Goal: Complete application form: Complete application form

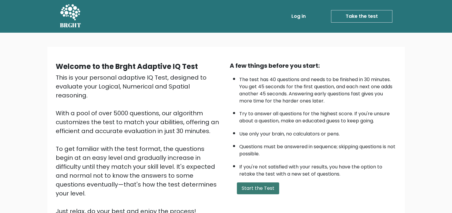
click at [257, 186] on button "Start the Test" at bounding box center [258, 189] width 42 height 12
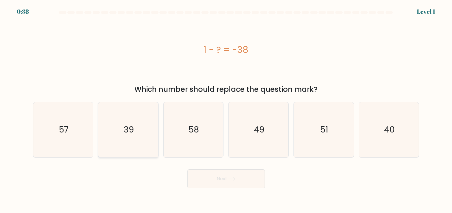
click at [146, 138] on icon "39" at bounding box center [127, 129] width 55 height 55
click at [226, 110] on input "b. 39" at bounding box center [226, 108] width 0 height 3
radio input "true"
click at [221, 179] on button "Next" at bounding box center [225, 179] width 77 height 19
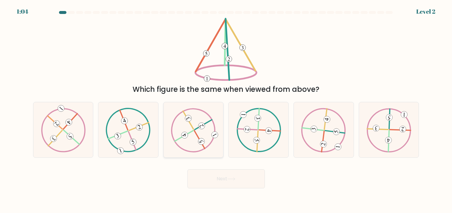
click at [182, 137] on 612 at bounding box center [184, 135] width 9 height 9
click at [226, 110] on input "c." at bounding box center [226, 108] width 0 height 3
radio input "true"
click at [222, 174] on button "Next" at bounding box center [225, 179] width 77 height 19
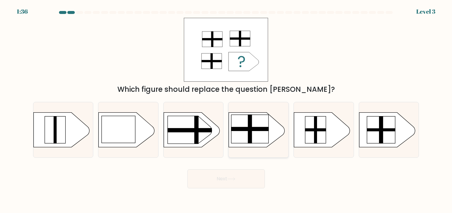
click at [238, 149] on div at bounding box center [258, 130] width 60 height 56
click at [226, 110] on input "d." at bounding box center [226, 108] width 0 height 3
radio input "true"
click at [225, 175] on button "Next" at bounding box center [225, 179] width 77 height 19
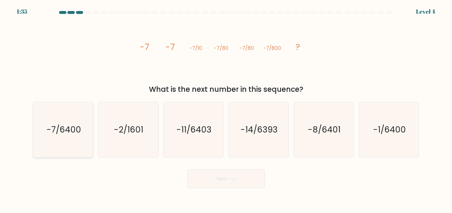
click at [82, 124] on icon "-7/6400" at bounding box center [62, 129] width 55 height 55
click at [226, 110] on input "a. -7/6400" at bounding box center [226, 108] width 0 height 3
radio input "true"
click at [200, 176] on button "Next" at bounding box center [225, 179] width 77 height 19
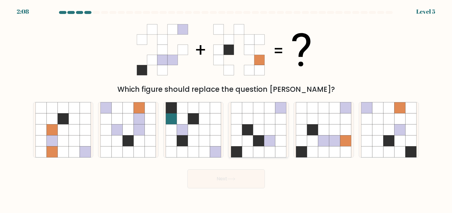
click at [243, 142] on icon at bounding box center [247, 141] width 11 height 11
click at [226, 110] on input "d." at bounding box center [226, 108] width 0 height 3
radio input "true"
click at [225, 174] on button "Next" at bounding box center [225, 179] width 77 height 19
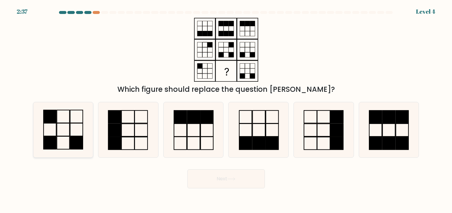
click at [71, 129] on icon at bounding box center [62, 129] width 55 height 55
click at [226, 110] on input "a." at bounding box center [226, 108] width 0 height 3
radio input "true"
click at [205, 180] on button "Next" at bounding box center [225, 179] width 77 height 19
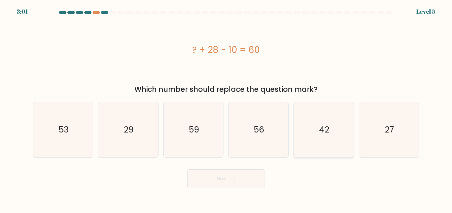
click at [317, 136] on icon "42" at bounding box center [323, 129] width 55 height 55
click at [226, 110] on input "e. 42" at bounding box center [226, 108] width 0 height 3
radio input "true"
click at [401, 132] on icon "27" at bounding box center [388, 129] width 55 height 55
click at [226, 110] on input "f. 27" at bounding box center [226, 108] width 0 height 3
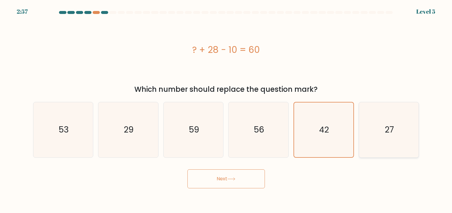
radio input "true"
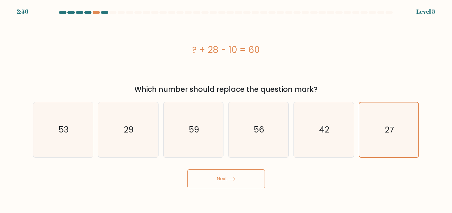
click at [245, 175] on button "Next" at bounding box center [225, 179] width 77 height 19
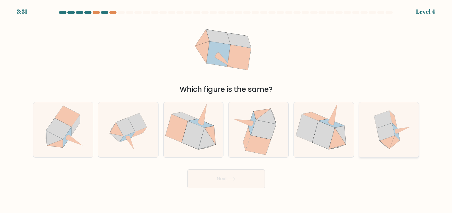
click at [371, 121] on icon at bounding box center [388, 129] width 55 height 55
click at [226, 110] on input "f." at bounding box center [226, 108] width 0 height 3
radio input "true"
click at [232, 175] on button "Next" at bounding box center [225, 179] width 77 height 19
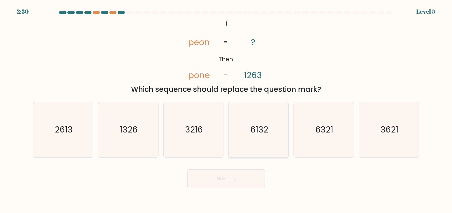
click at [240, 144] on icon "6132" at bounding box center [258, 129] width 55 height 55
click at [226, 110] on input "d. 6132" at bounding box center [226, 108] width 0 height 3
radio input "true"
click at [240, 144] on icon "6132" at bounding box center [258, 130] width 55 height 55
click at [226, 110] on input "d. 6132" at bounding box center [226, 108] width 0 height 3
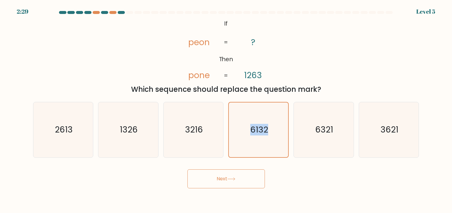
click at [238, 180] on button "Next" at bounding box center [225, 179] width 77 height 19
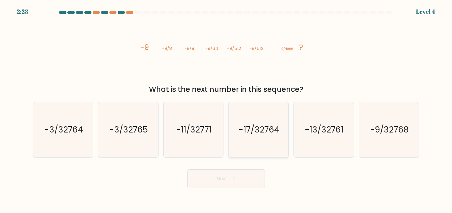
click at [237, 153] on icon "-17/32764" at bounding box center [258, 129] width 55 height 55
click at [226, 110] on input "d. -17/32764" at bounding box center [226, 108] width 0 height 3
radio input "true"
click at [235, 188] on button "Next" at bounding box center [225, 179] width 77 height 19
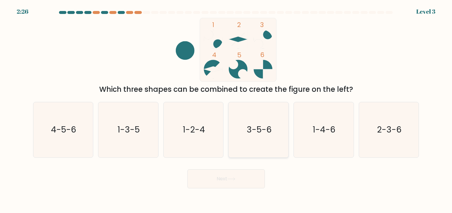
click at [251, 132] on text "3-5-6" at bounding box center [258, 130] width 25 height 12
click at [226, 110] on input "d. 3-5-6" at bounding box center [226, 108] width 0 height 3
radio input "true"
click at [240, 174] on button "Next" at bounding box center [225, 179] width 77 height 19
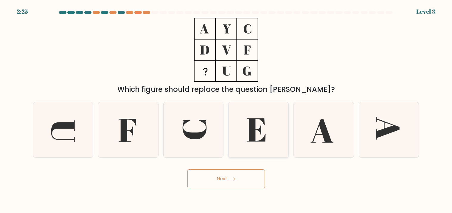
click at [253, 141] on icon at bounding box center [256, 129] width 18 height 23
click at [226, 110] on input "d." at bounding box center [226, 108] width 0 height 3
radio input "true"
click at [246, 174] on button "Next" at bounding box center [225, 179] width 77 height 19
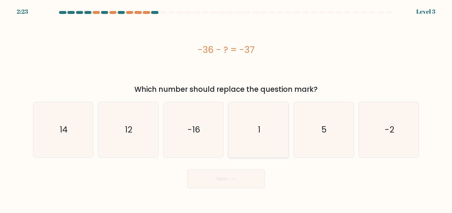
click at [253, 154] on icon "1" at bounding box center [258, 129] width 55 height 55
click at [226, 110] on input "d. 1" at bounding box center [226, 108] width 0 height 3
radio input "true"
click at [246, 177] on button "Next" at bounding box center [225, 179] width 77 height 19
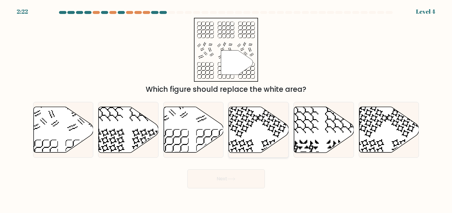
click at [249, 146] on icon at bounding box center [259, 130] width 60 height 46
click at [226, 110] on input "d." at bounding box center [226, 108] width 0 height 3
radio input "true"
click at [249, 170] on button "Next" at bounding box center [225, 179] width 77 height 19
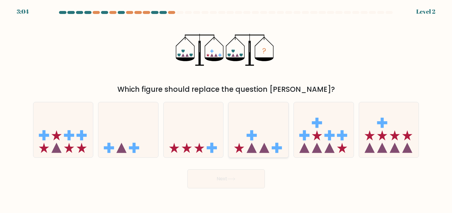
click at [247, 145] on icon at bounding box center [258, 129] width 60 height 49
click at [226, 110] on input "d." at bounding box center [226, 108] width 0 height 3
radio input "true"
click at [242, 176] on button "Next" at bounding box center [225, 179] width 77 height 19
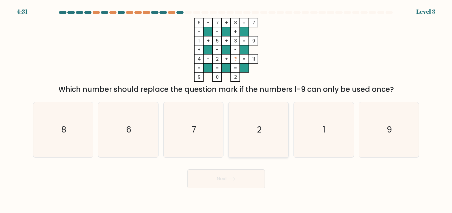
click at [260, 145] on icon "2" at bounding box center [258, 129] width 55 height 55
click at [226, 110] on input "d. 2" at bounding box center [226, 108] width 0 height 3
radio input "true"
click at [250, 176] on button "Next" at bounding box center [225, 179] width 77 height 19
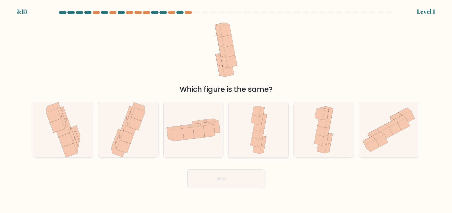
click at [256, 153] on icon at bounding box center [256, 149] width 8 height 10
click at [226, 110] on input "d." at bounding box center [226, 108] width 0 height 3
radio input "true"
click at [251, 182] on button "Next" at bounding box center [225, 179] width 77 height 19
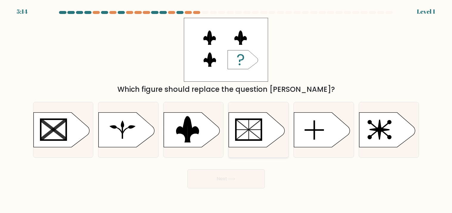
click at [262, 142] on icon at bounding box center [257, 130] width 56 height 35
click at [226, 110] on input "d." at bounding box center [226, 108] width 0 height 3
radio input "true"
click at [258, 173] on button "Next" at bounding box center [225, 179] width 77 height 19
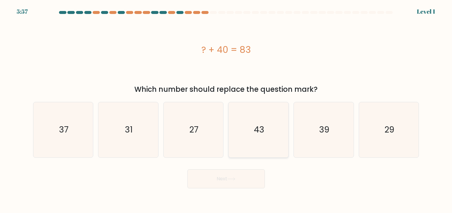
click at [265, 133] on icon "43" at bounding box center [258, 129] width 55 height 55
click at [226, 110] on input "d. 43" at bounding box center [226, 108] width 0 height 3
radio input "true"
click at [254, 171] on button "Next" at bounding box center [225, 179] width 77 height 19
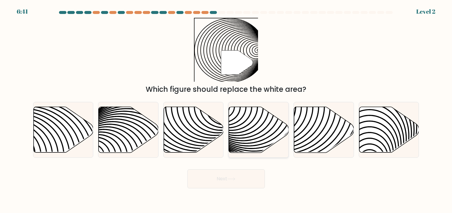
click at [259, 150] on icon at bounding box center [259, 130] width 60 height 46
click at [226, 110] on input "d." at bounding box center [226, 108] width 0 height 3
radio input "true"
click at [252, 175] on button "Next" at bounding box center [225, 179] width 77 height 19
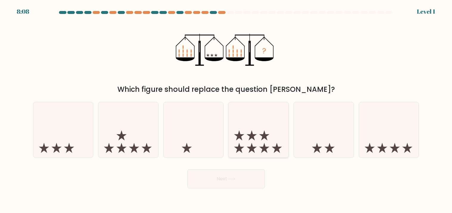
click at [265, 137] on icon at bounding box center [264, 136] width 10 height 10
click at [226, 110] on input "d." at bounding box center [226, 108] width 0 height 3
radio input "true"
click at [251, 175] on button "Next" at bounding box center [225, 179] width 77 height 19
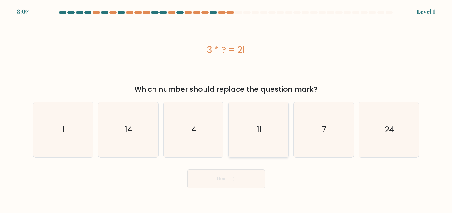
click at [266, 132] on icon "11" at bounding box center [258, 129] width 55 height 55
click at [226, 110] on input "d. 11" at bounding box center [226, 108] width 0 height 3
radio input "true"
click at [253, 179] on button "Next" at bounding box center [225, 179] width 77 height 19
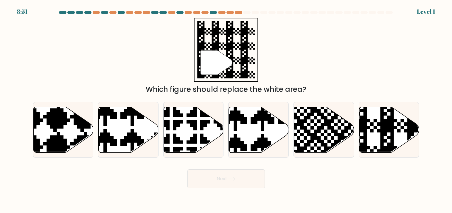
click at [252, 167] on div "Next" at bounding box center [225, 177] width 393 height 24
click at [256, 142] on icon at bounding box center [276, 105] width 105 height 105
click at [226, 110] on input "d." at bounding box center [226, 108] width 0 height 3
radio input "true"
click at [249, 179] on button "Next" at bounding box center [225, 179] width 77 height 19
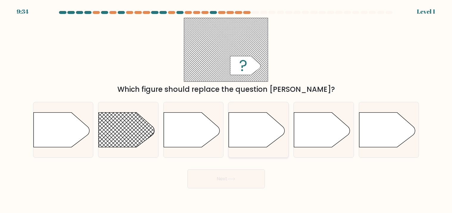
click at [267, 130] on icon at bounding box center [257, 130] width 56 height 35
click at [226, 110] on input "d." at bounding box center [226, 108] width 0 height 3
radio input "true"
click at [251, 173] on button "Next" at bounding box center [225, 179] width 77 height 19
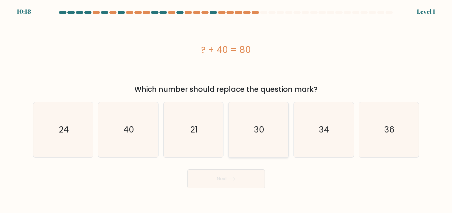
click at [272, 135] on icon "30" at bounding box center [258, 129] width 55 height 55
click at [226, 110] on input "d. 30" at bounding box center [226, 108] width 0 height 3
radio input "true"
click at [256, 172] on button "Next" at bounding box center [225, 179] width 77 height 19
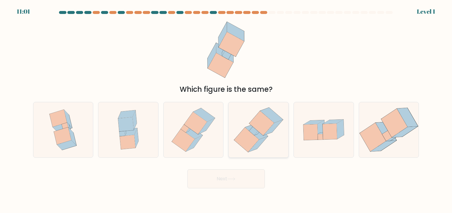
click at [262, 139] on icon at bounding box center [257, 145] width 19 height 16
click at [226, 110] on input "d." at bounding box center [226, 108] width 0 height 3
radio input "true"
click at [251, 177] on button "Next" at bounding box center [225, 179] width 77 height 19
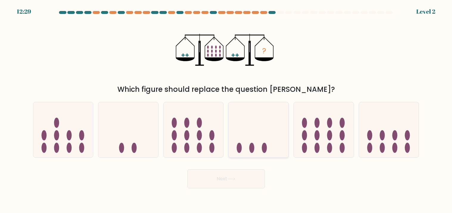
click at [256, 153] on icon at bounding box center [258, 129] width 60 height 49
click at [226, 110] on input "d." at bounding box center [226, 108] width 0 height 3
radio input "true"
click at [254, 166] on div "Next" at bounding box center [225, 177] width 393 height 24
click at [249, 183] on button "Next" at bounding box center [225, 179] width 77 height 19
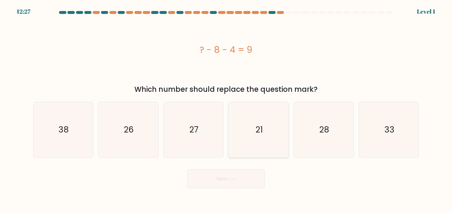
click at [260, 143] on icon "21" at bounding box center [258, 129] width 55 height 55
click at [226, 110] on input "d. 21" at bounding box center [226, 108] width 0 height 3
radio input "true"
click at [251, 179] on button "Next" at bounding box center [225, 179] width 77 height 19
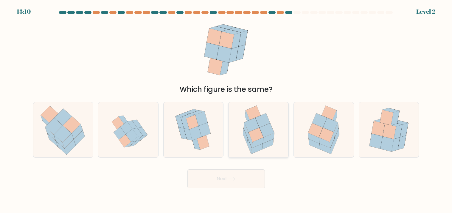
click at [263, 143] on icon at bounding box center [267, 144] width 11 height 10
click at [226, 110] on input "d." at bounding box center [226, 108] width 0 height 3
radio input "true"
click at [253, 175] on button "Next" at bounding box center [225, 179] width 77 height 19
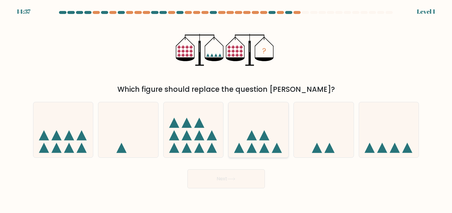
click at [265, 132] on icon at bounding box center [264, 135] width 10 height 10
click at [226, 110] on input "d." at bounding box center [226, 108] width 0 height 3
radio input "true"
click at [248, 179] on button "Next" at bounding box center [225, 179] width 77 height 19
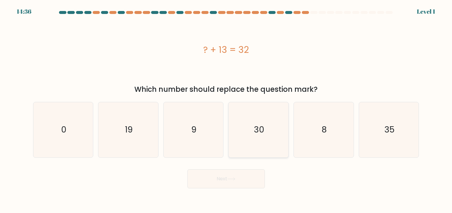
click at [265, 134] on icon "30" at bounding box center [258, 129] width 55 height 55
click at [226, 110] on input "d. 30" at bounding box center [226, 108] width 0 height 3
radio input "true"
click at [251, 177] on button "Next" at bounding box center [225, 179] width 77 height 19
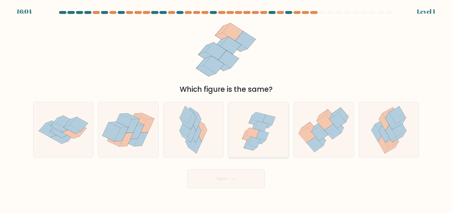
click at [268, 134] on icon at bounding box center [258, 129] width 58 height 55
click at [226, 110] on input "d." at bounding box center [226, 108] width 0 height 3
radio input "true"
click at [254, 178] on button "Next" at bounding box center [225, 179] width 77 height 19
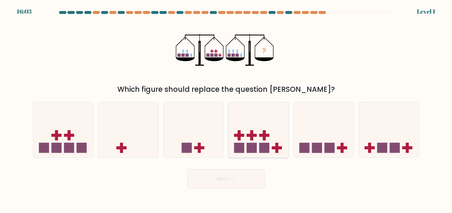
click at [268, 132] on icon at bounding box center [258, 129] width 60 height 49
click at [226, 110] on input "d." at bounding box center [226, 108] width 0 height 3
radio input "true"
click at [252, 177] on button "Next" at bounding box center [225, 179] width 77 height 19
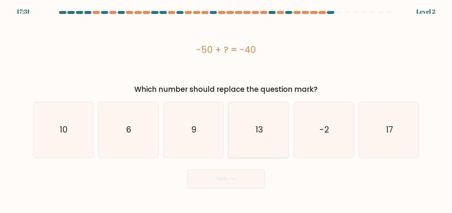
click at [268, 143] on icon "13" at bounding box center [258, 129] width 55 height 55
click at [226, 110] on input "d. 13" at bounding box center [226, 108] width 0 height 3
radio input "true"
click at [259, 173] on button "Next" at bounding box center [225, 179] width 77 height 19
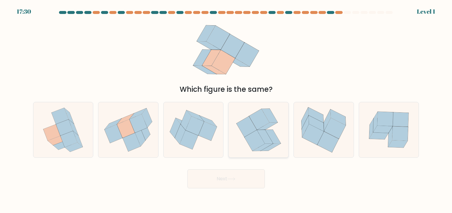
click at [266, 143] on icon at bounding box center [265, 137] width 16 height 14
click at [226, 110] on input "d." at bounding box center [226, 108] width 0 height 3
radio input "true"
click at [253, 177] on button "Next" at bounding box center [225, 179] width 77 height 19
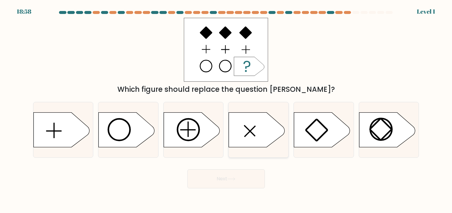
click at [262, 144] on icon at bounding box center [257, 130] width 56 height 35
click at [226, 110] on input "d." at bounding box center [226, 108] width 0 height 3
radio input "true"
click at [235, 181] on button "Next" at bounding box center [225, 179] width 77 height 19
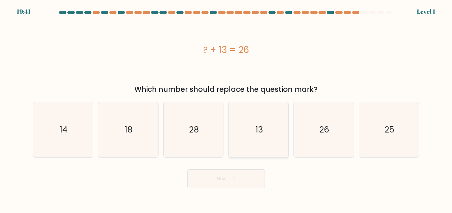
click at [256, 135] on text "13" at bounding box center [259, 130] width 8 height 12
click at [226, 110] on input "d. 13" at bounding box center [226, 108] width 0 height 3
radio input "true"
click at [249, 179] on button "Next" at bounding box center [225, 179] width 77 height 19
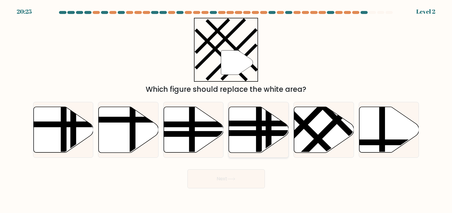
click at [246, 120] on icon at bounding box center [259, 130] width 60 height 46
click at [226, 110] on input "d." at bounding box center [226, 108] width 0 height 3
radio input "true"
click at [240, 181] on button "Next" at bounding box center [225, 179] width 77 height 19
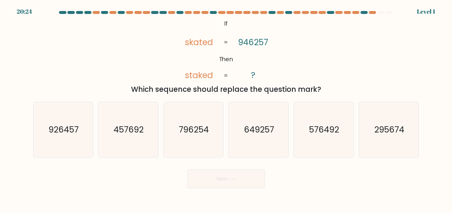
click at [249, 160] on form "If ?" at bounding box center [226, 100] width 452 height 178
click at [258, 142] on icon "649257" at bounding box center [258, 129] width 55 height 55
click at [226, 110] on input "d. 649257" at bounding box center [226, 108] width 0 height 3
radio input "true"
click at [254, 175] on button "Next" at bounding box center [225, 179] width 77 height 19
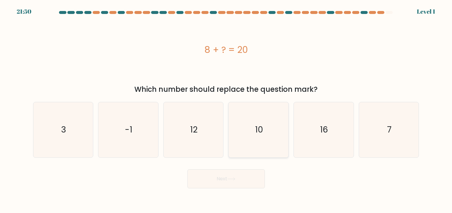
click at [251, 141] on icon "10" at bounding box center [258, 129] width 55 height 55
click at [226, 110] on input "d. 10" at bounding box center [226, 108] width 0 height 3
radio input "true"
click at [247, 177] on button "Next" at bounding box center [225, 179] width 77 height 19
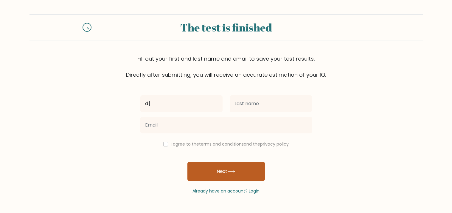
type input "d"
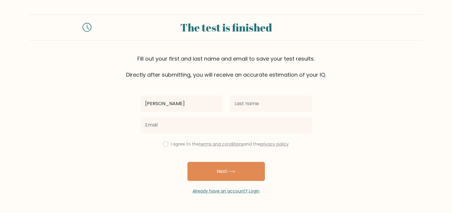
type input "[PERSON_NAME]"
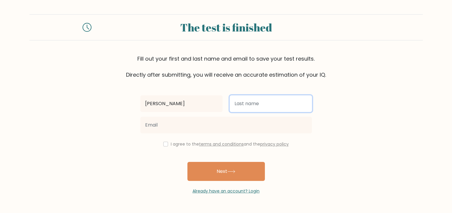
click at [274, 101] on input "text" at bounding box center [270, 104] width 82 height 17
type input "thompson"
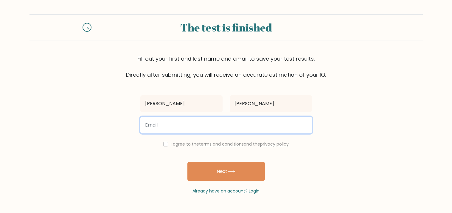
click at [232, 125] on input "email" at bounding box center [225, 125] width 171 height 17
type input "toj185562@gnspes.ca"
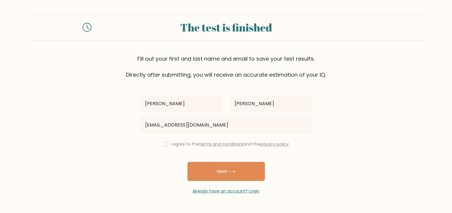
click at [166, 144] on div "I agree to the terms and conditions and the privacy policy" at bounding box center [226, 144] width 179 height 7
click at [163, 143] on input "checkbox" at bounding box center [165, 144] width 5 height 5
checkbox input "true"
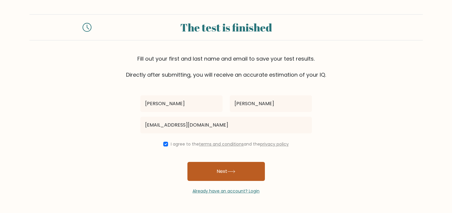
click at [212, 177] on button "Next" at bounding box center [225, 171] width 77 height 19
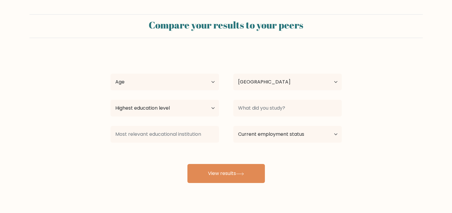
select select "CA"
